Goal: Transaction & Acquisition: Purchase product/service

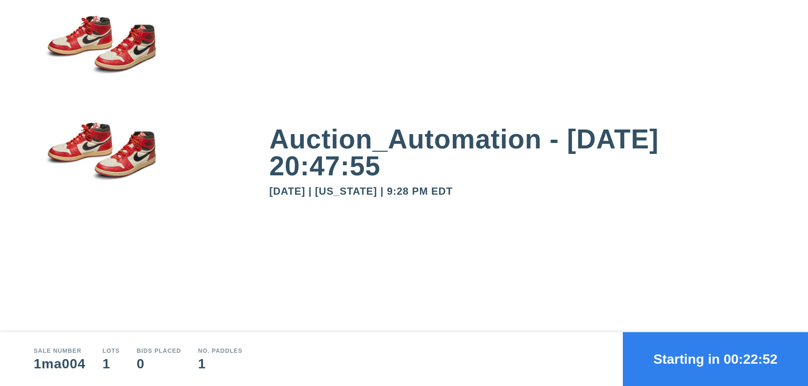
click at [716, 359] on button "Starting in 00:22:52" at bounding box center [715, 360] width 185 height 54
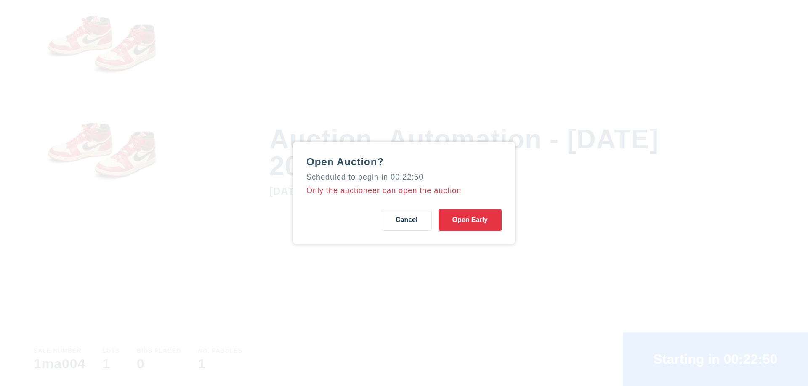
click at [470, 220] on button "Open Early" at bounding box center [470, 220] width 63 height 22
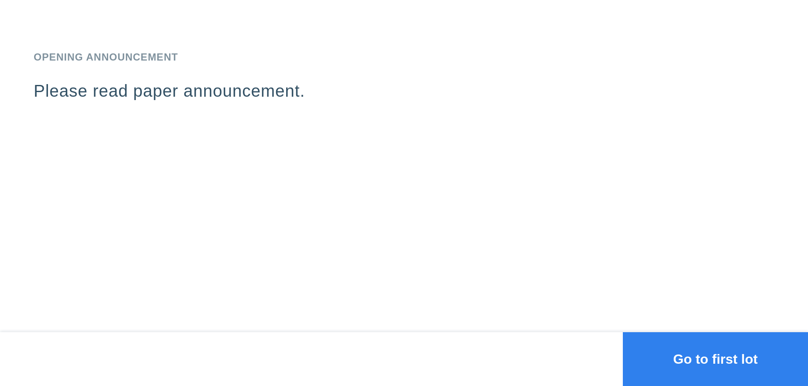
click at [716, 359] on button "Go to first lot" at bounding box center [715, 360] width 185 height 54
